Goal: Download file/media

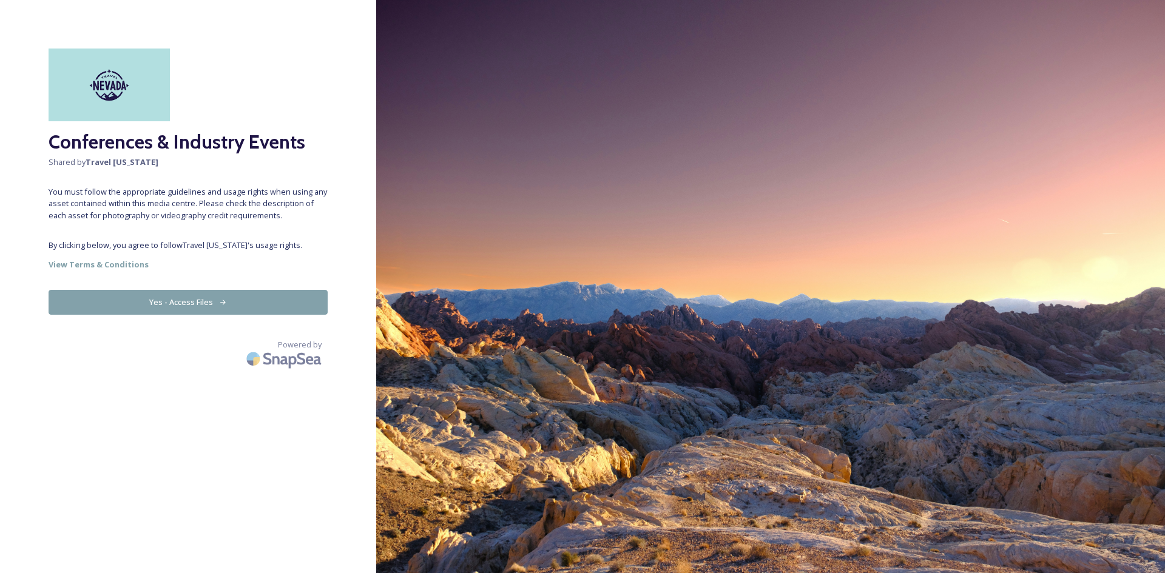
click at [189, 306] on button "Yes - Access Files" at bounding box center [188, 302] width 279 height 25
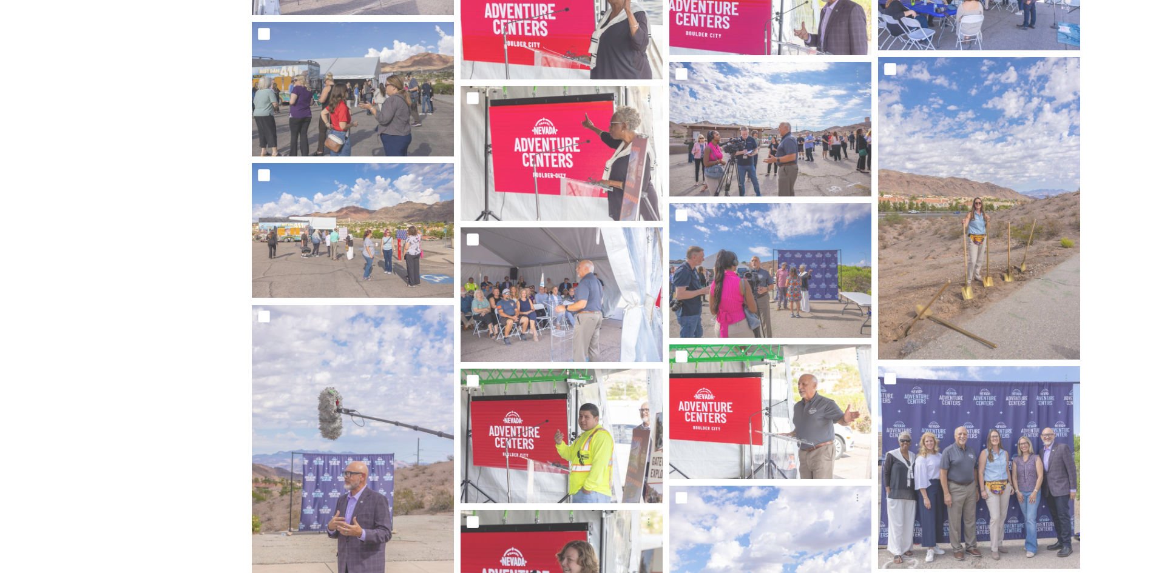
scroll to position [2185, 0]
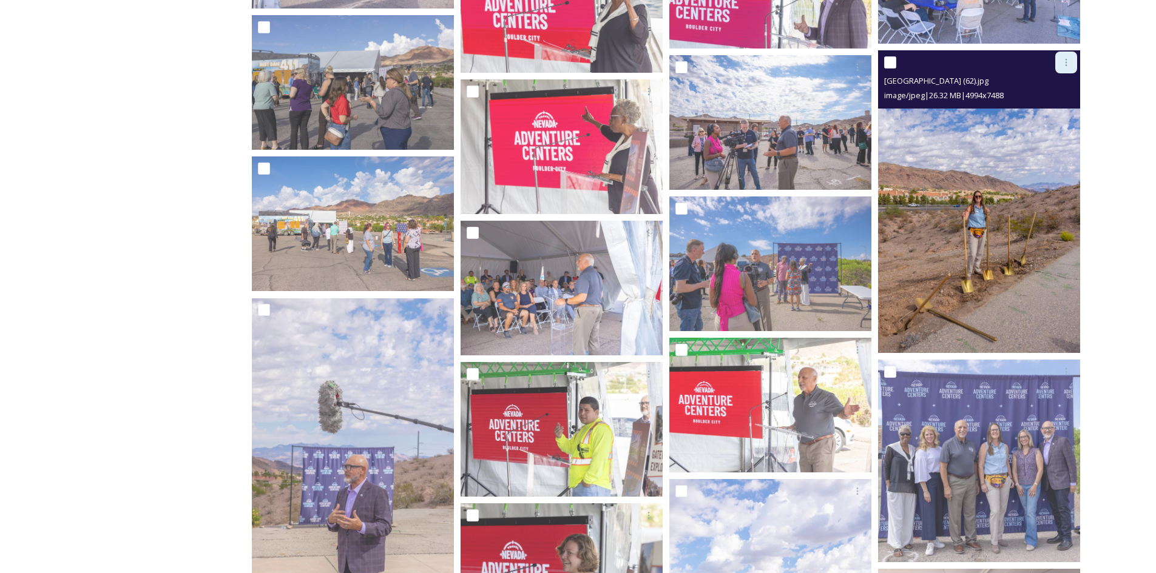
click at [1064, 63] on icon at bounding box center [1066, 63] width 10 height 10
click at [1052, 115] on span "Download" at bounding box center [1051, 113] width 37 height 12
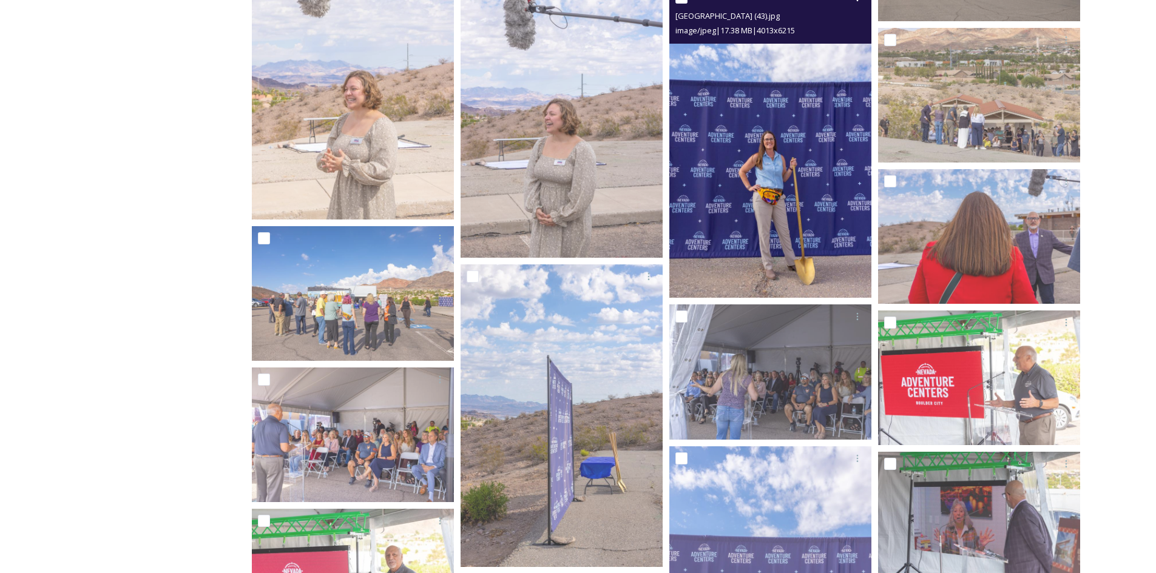
scroll to position [3277, 0]
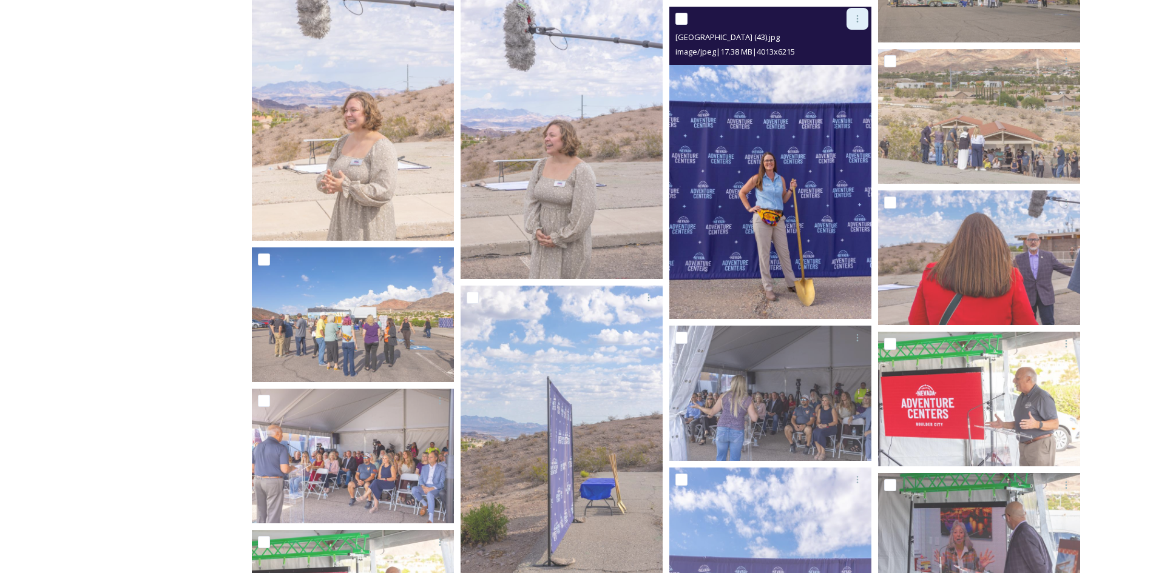
click at [855, 18] on icon at bounding box center [858, 19] width 10 height 10
click at [837, 64] on span "Download" at bounding box center [843, 69] width 37 height 12
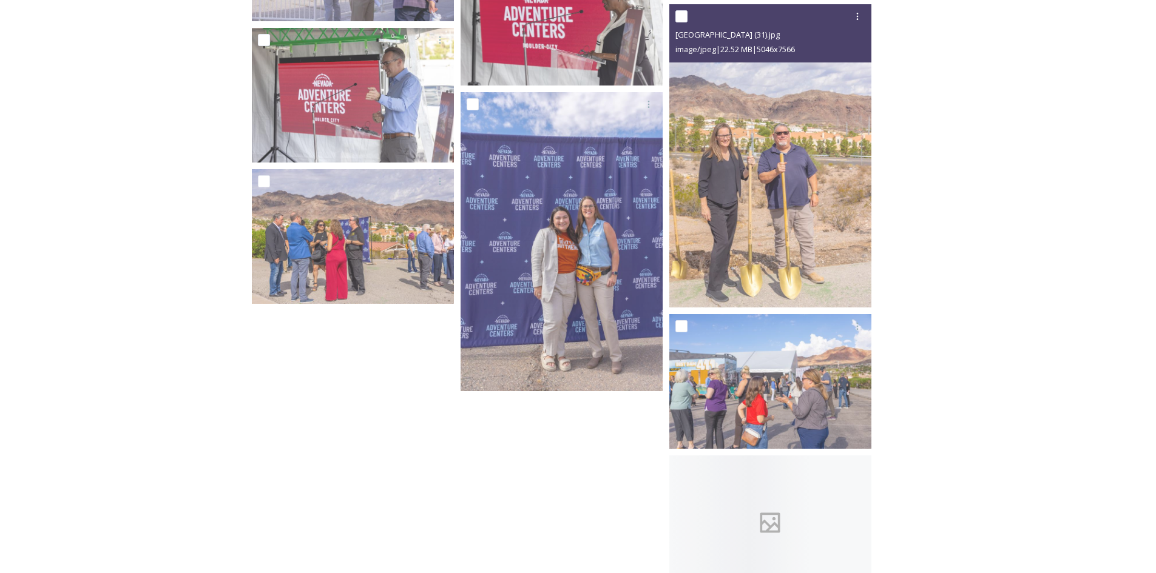
scroll to position [4066, 0]
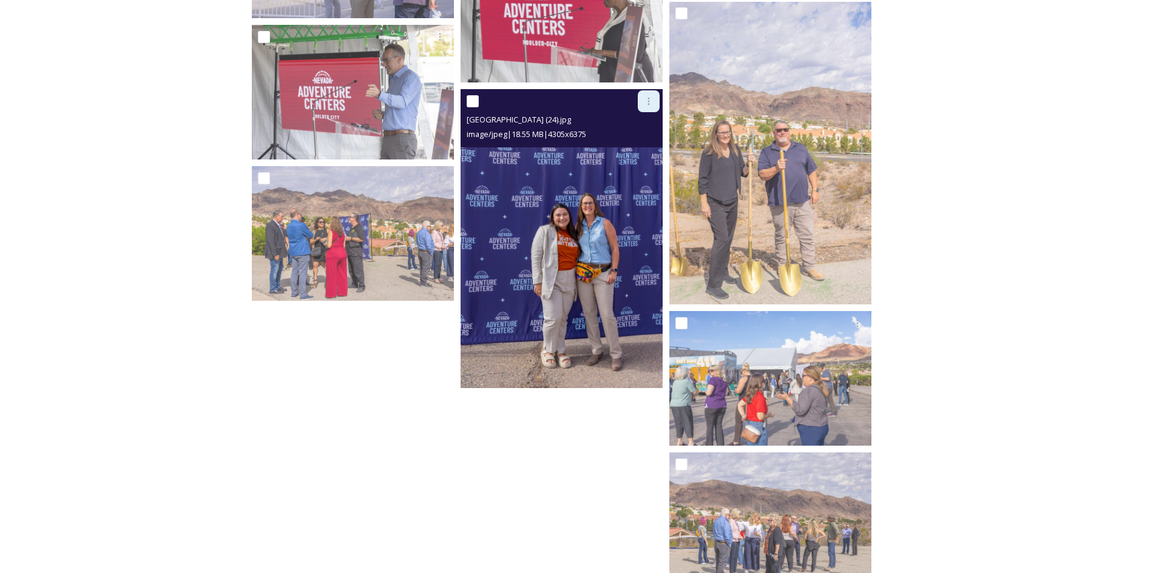
click at [647, 103] on icon at bounding box center [649, 101] width 10 height 10
click at [624, 155] on span "Download" at bounding box center [634, 152] width 37 height 12
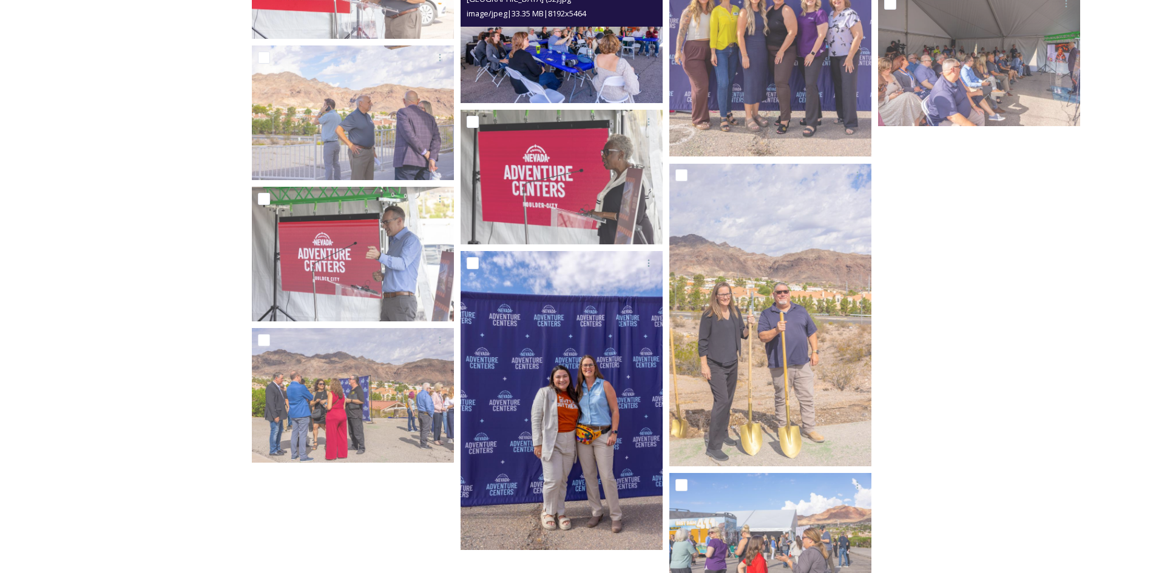
scroll to position [3924, 0]
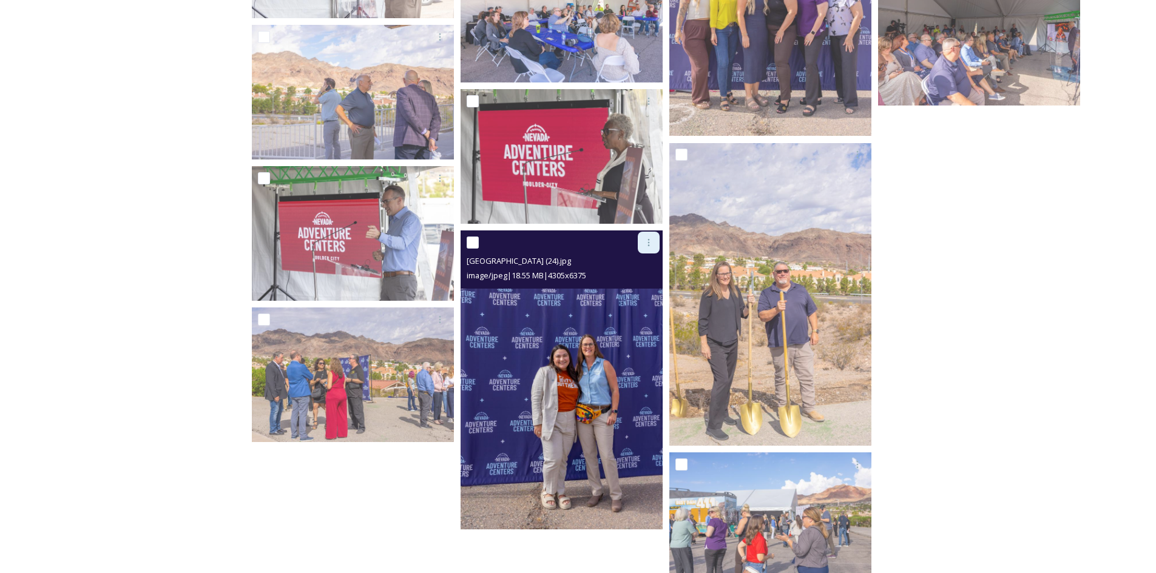
click at [647, 248] on icon at bounding box center [649, 243] width 10 height 10
click at [632, 291] on span "Download" at bounding box center [634, 293] width 37 height 12
click at [476, 242] on input "checkbox" at bounding box center [473, 243] width 12 height 12
checkbox input "true"
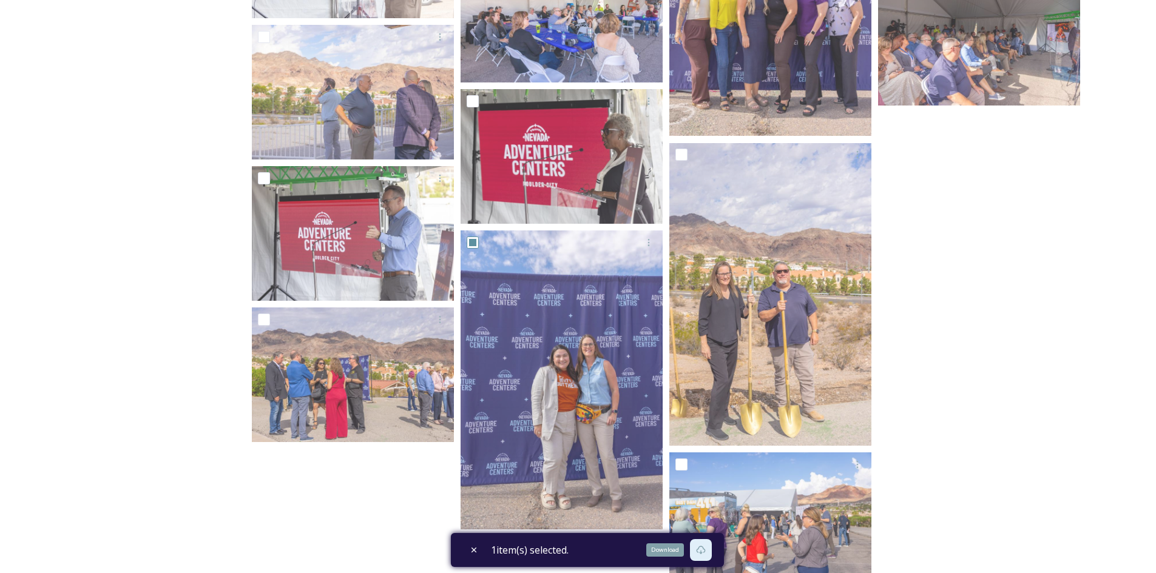
click at [701, 550] on icon at bounding box center [701, 551] width 10 height 10
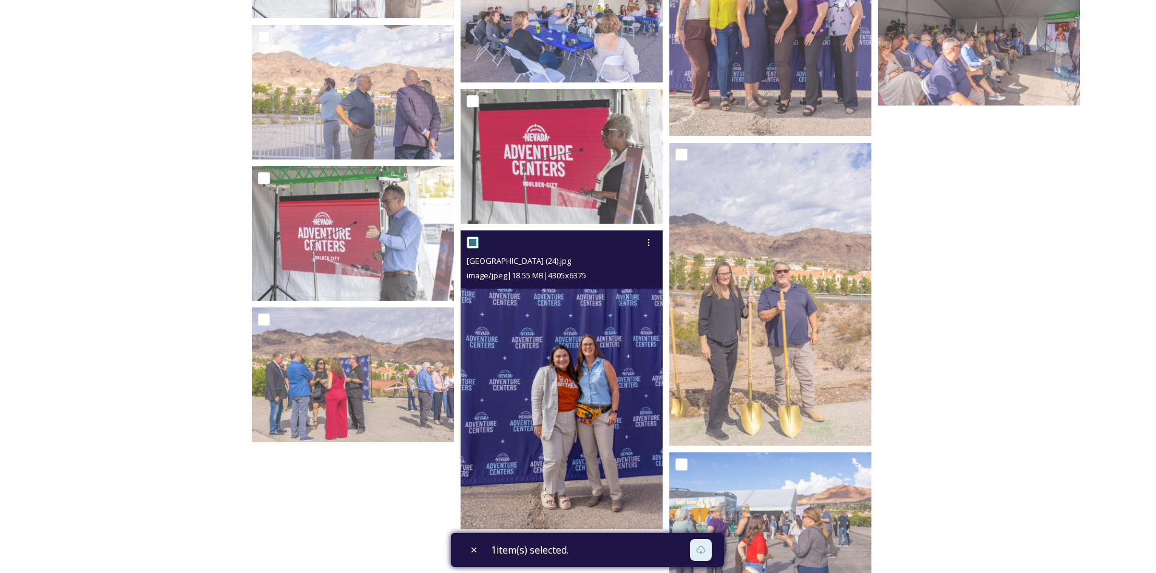
click at [561, 402] on img at bounding box center [562, 380] width 202 height 299
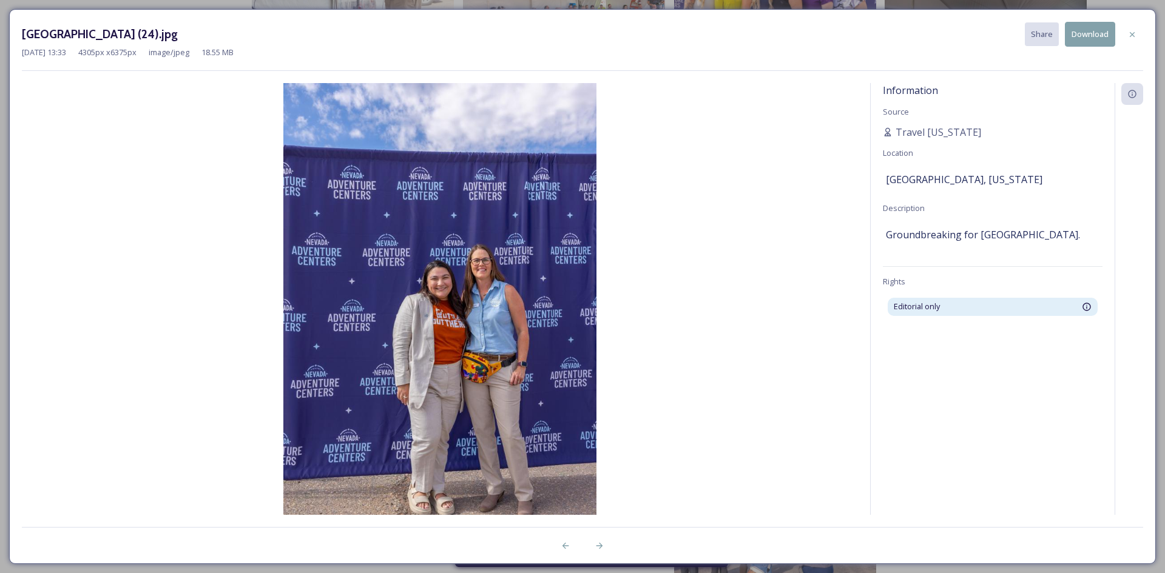
click at [561, 402] on img at bounding box center [440, 315] width 836 height 464
click at [1135, 32] on icon at bounding box center [1132, 35] width 10 height 10
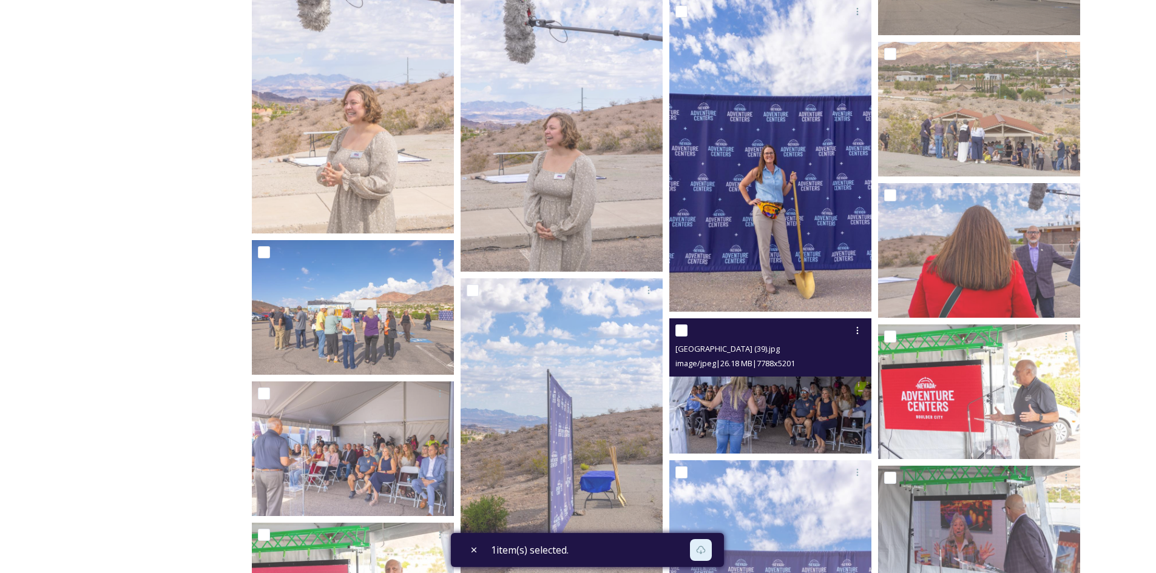
scroll to position [3257, 0]
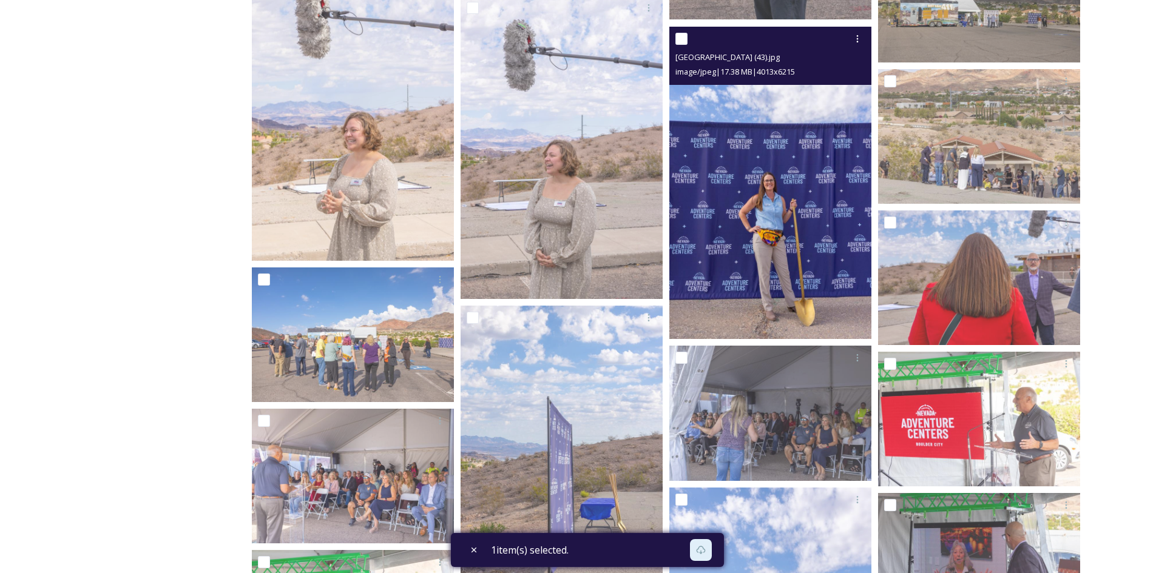
drag, startPoint x: 682, startPoint y: 39, endPoint x: 746, endPoint y: 90, distance: 82.0
click at [682, 39] on input "checkbox" at bounding box center [681, 39] width 12 height 12
checkbox input "true"
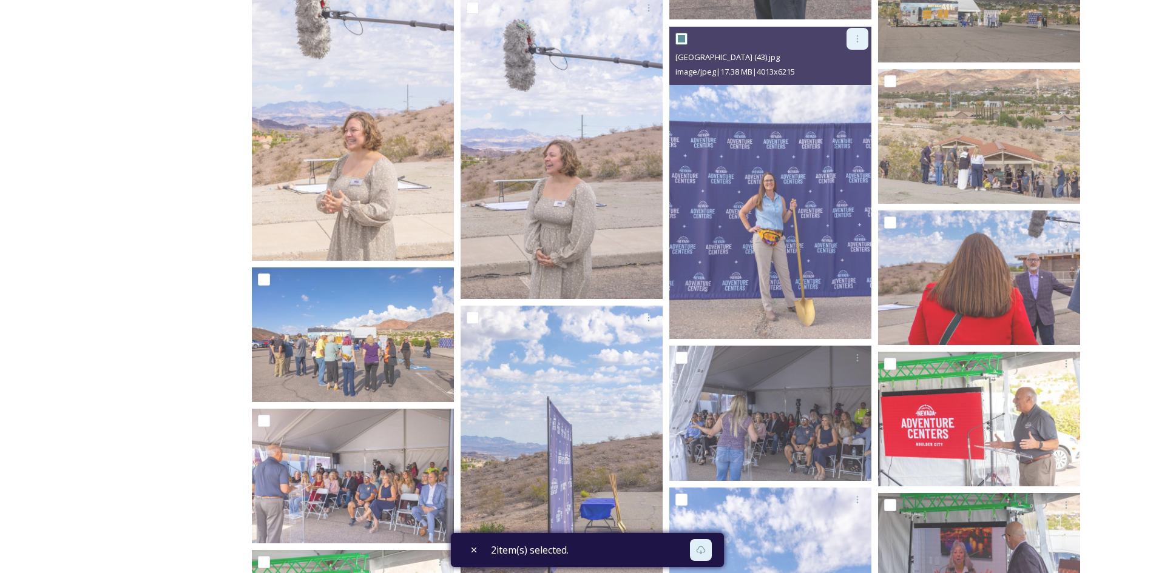
click at [858, 41] on icon at bounding box center [858, 39] width 10 height 10
click at [843, 86] on span "Download" at bounding box center [843, 89] width 37 height 12
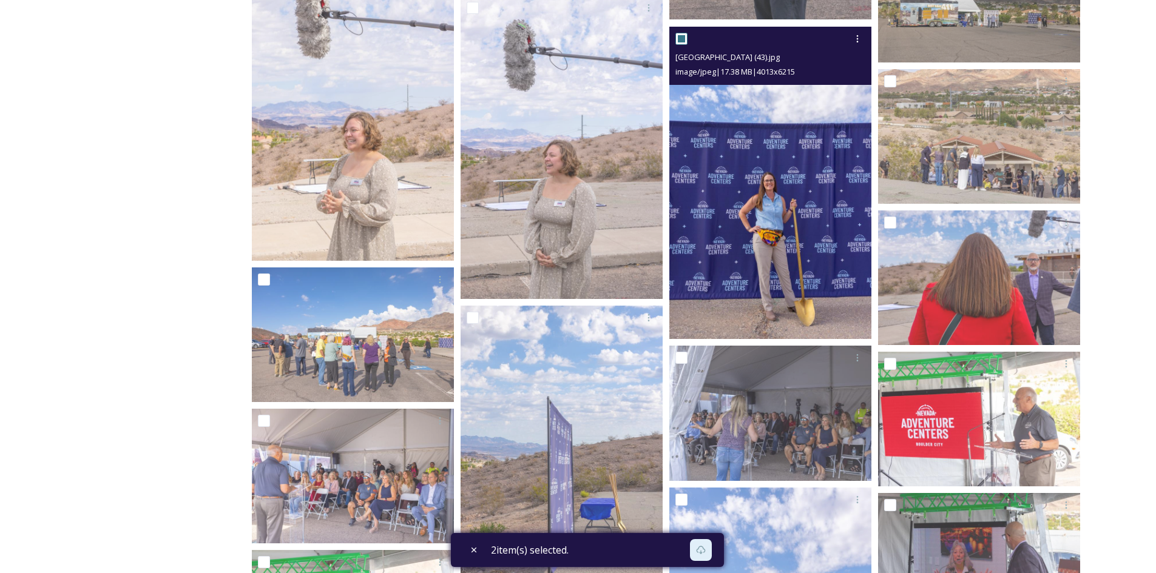
click at [794, 300] on img at bounding box center [770, 183] width 202 height 313
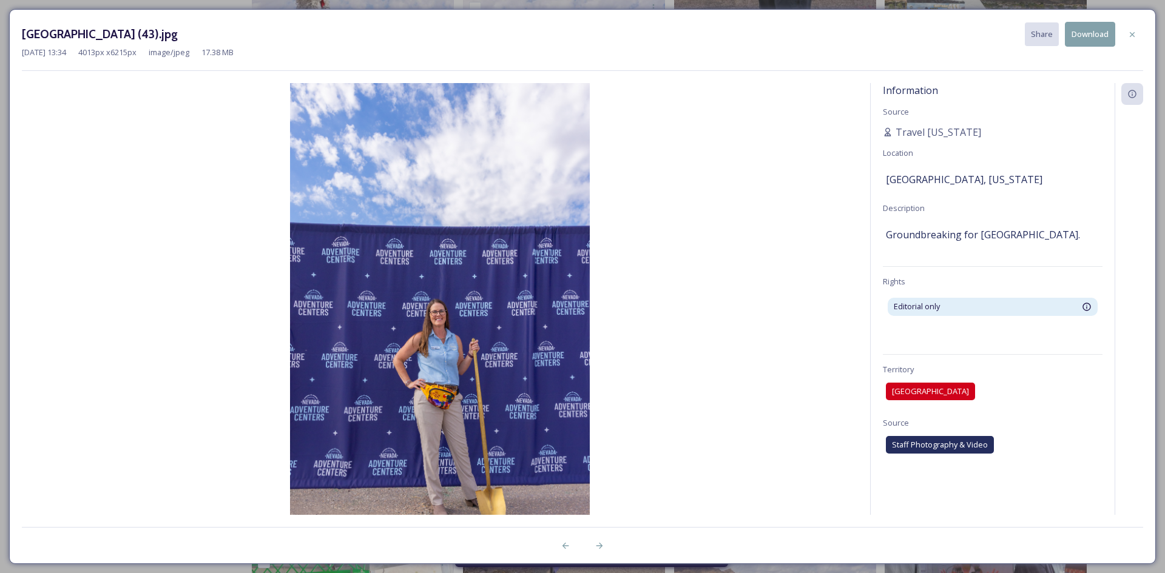
click at [1092, 32] on button "Download" at bounding box center [1090, 34] width 50 height 25
click at [1134, 35] on icon at bounding box center [1132, 35] width 10 height 10
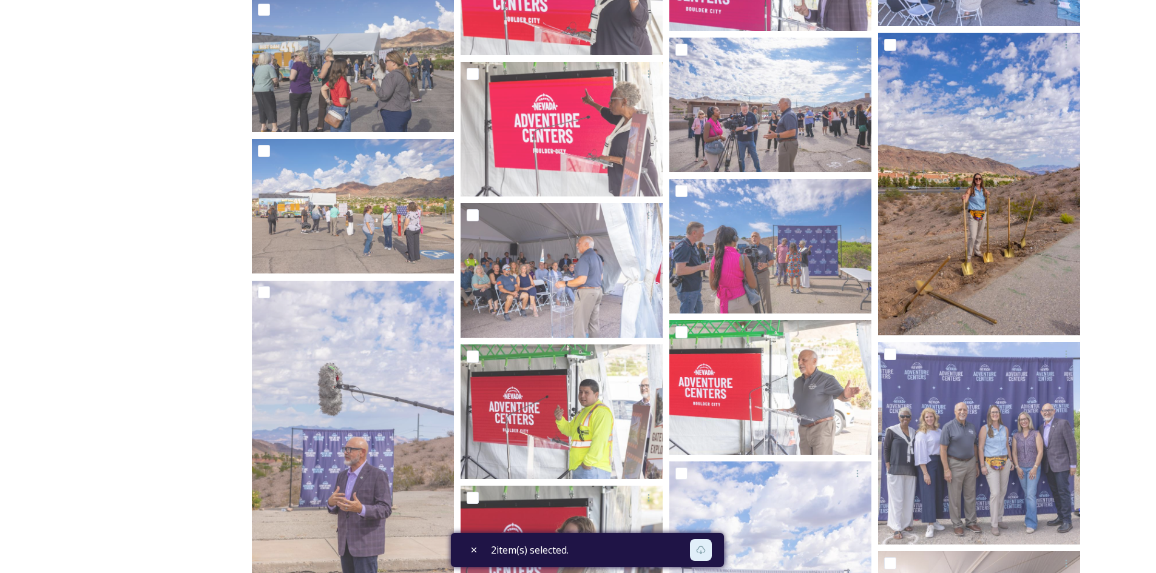
scroll to position [2165, 0]
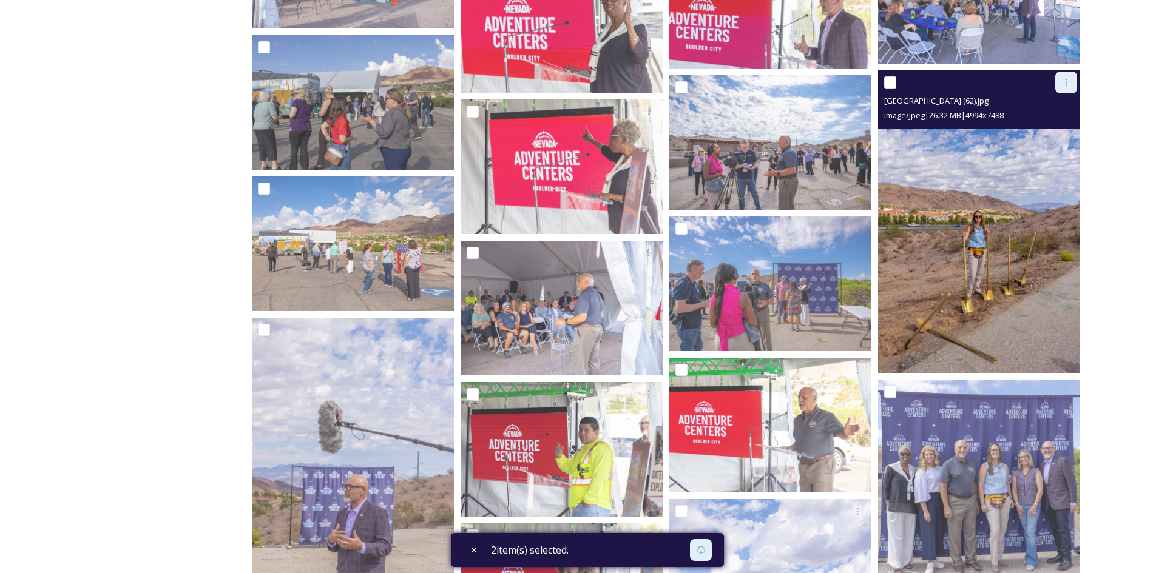
click at [1064, 84] on icon at bounding box center [1066, 83] width 10 height 10
click at [1049, 129] on span "Download" at bounding box center [1051, 133] width 37 height 12
click at [1009, 202] on img at bounding box center [979, 221] width 202 height 303
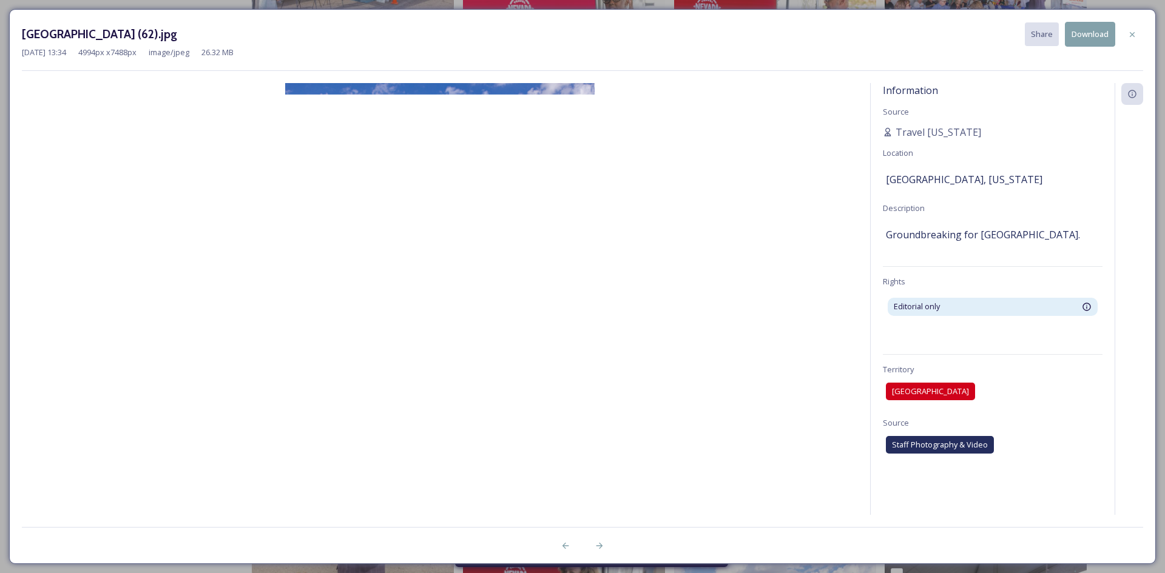
click at [1107, 26] on button "Download" at bounding box center [1090, 34] width 50 height 25
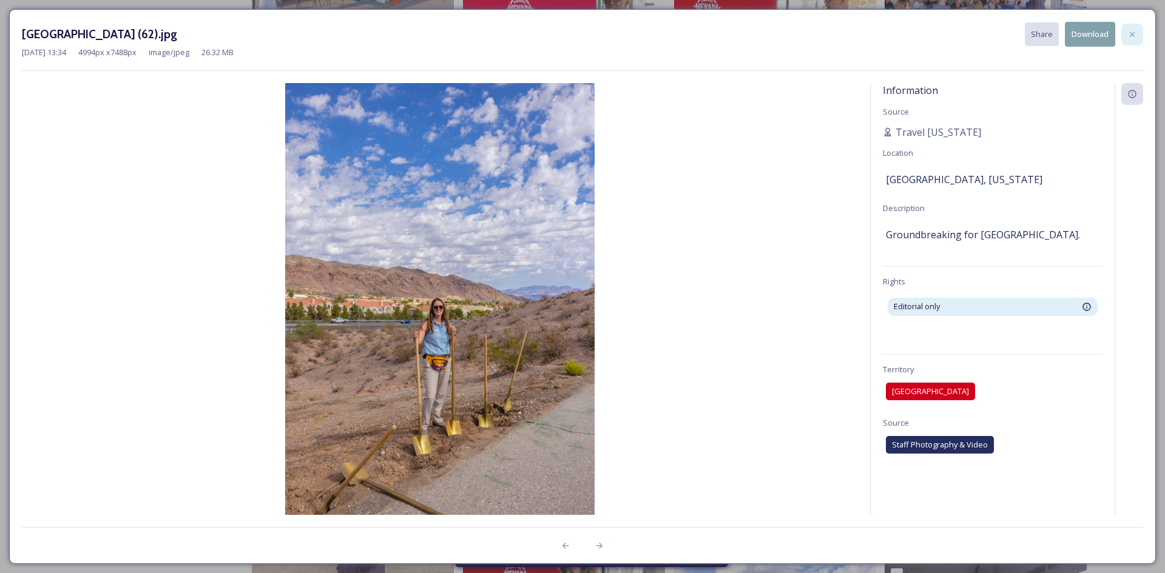
click at [1134, 35] on icon at bounding box center [1132, 34] width 5 height 5
